Goal: Navigation & Orientation: Find specific page/section

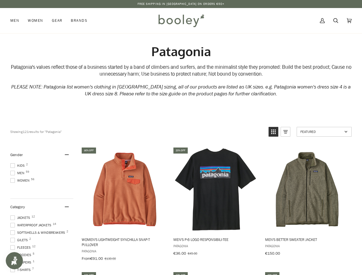
click at [181, 4] on p "Free Shipping in [GEOGRAPHIC_DATA] on Orders €50+" at bounding box center [181, 4] width 87 height 5
click at [274, 132] on icon "View grid mode" at bounding box center [273, 132] width 5 height 5
click at [286, 132] on rect "View list mode" at bounding box center [286, 132] width 4 height 1
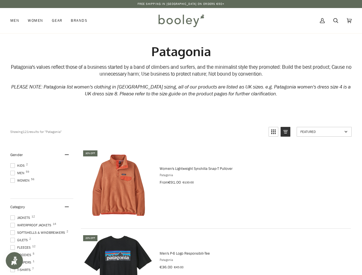
click at [324, 132] on span "Featured" at bounding box center [322, 131] width 42 height 5
click at [42, 155] on div "Gender" at bounding box center [41, 155] width 63 height 16
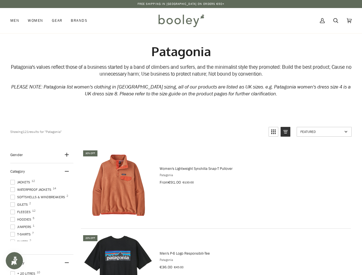
click at [42, 207] on ul "Jackets 12 Waterproof Jackets 14 Softshells & Windbreakers 2 Gilets 2 Fleeces 1…" at bounding box center [41, 211] width 63 height 62
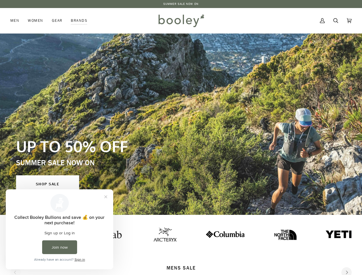
click at [347, 271] on icon "Next" at bounding box center [347, 273] width 4 height 4
click at [106, 197] on button "Close prompt" at bounding box center [106, 197] width 10 height 10
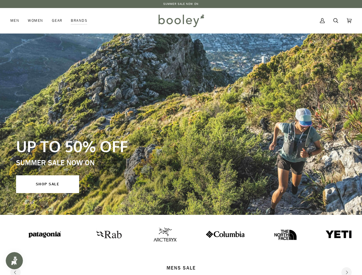
click at [59, 247] on div at bounding box center [181, 235] width 362 height 40
